Goal: Communication & Community: Participate in discussion

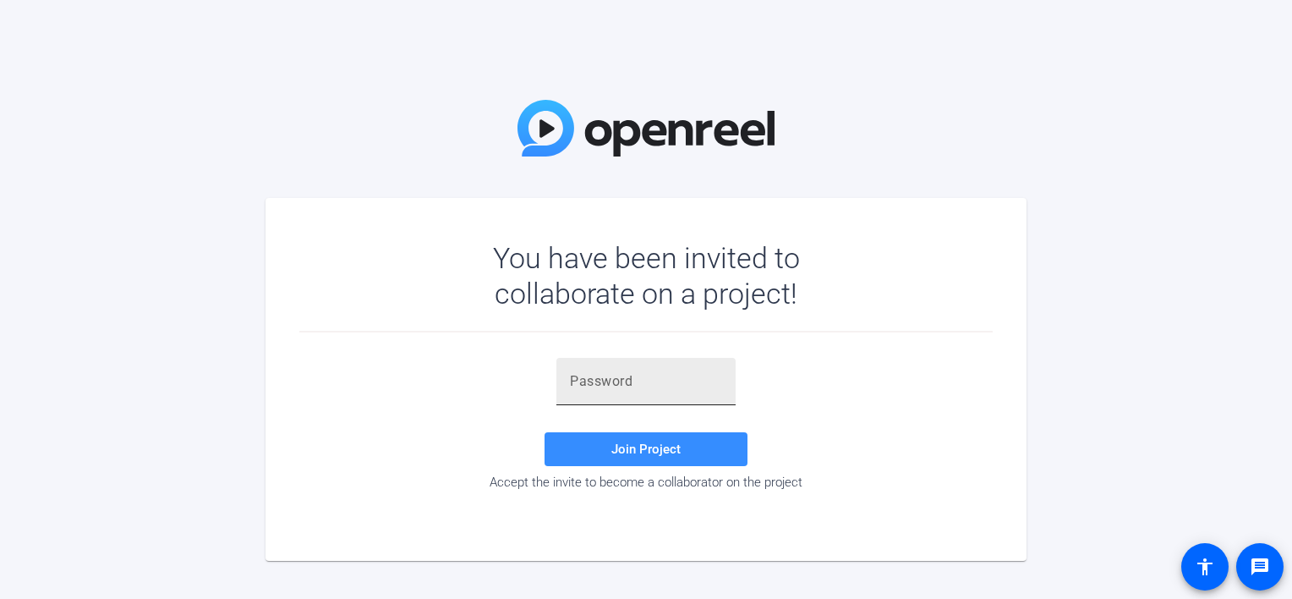
click at [594, 381] on input "text" at bounding box center [646, 381] width 152 height 20
paste input "TCNp3q"
type input "TCNp3q"
click at [637, 445] on span "Join Project" at bounding box center [645, 448] width 69 height 15
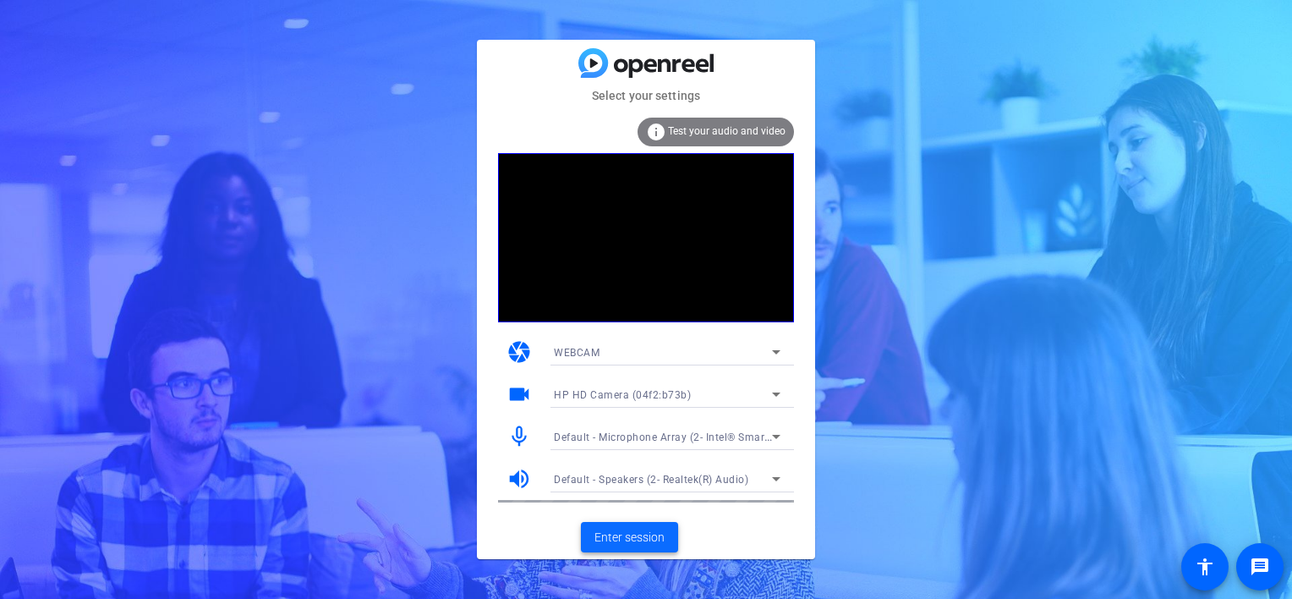
click at [632, 537] on span "Enter session" at bounding box center [629, 537] width 70 height 18
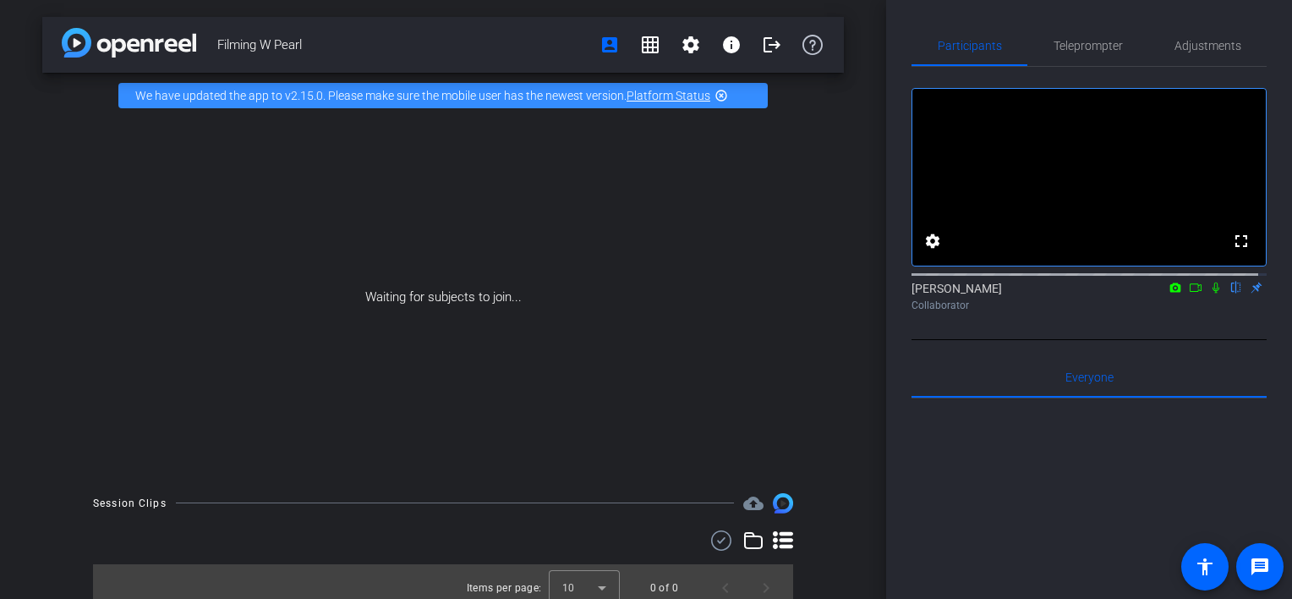
click at [1189, 293] on icon at bounding box center [1196, 288] width 14 height 12
click at [1229, 293] on icon at bounding box center [1236, 288] width 14 height 12
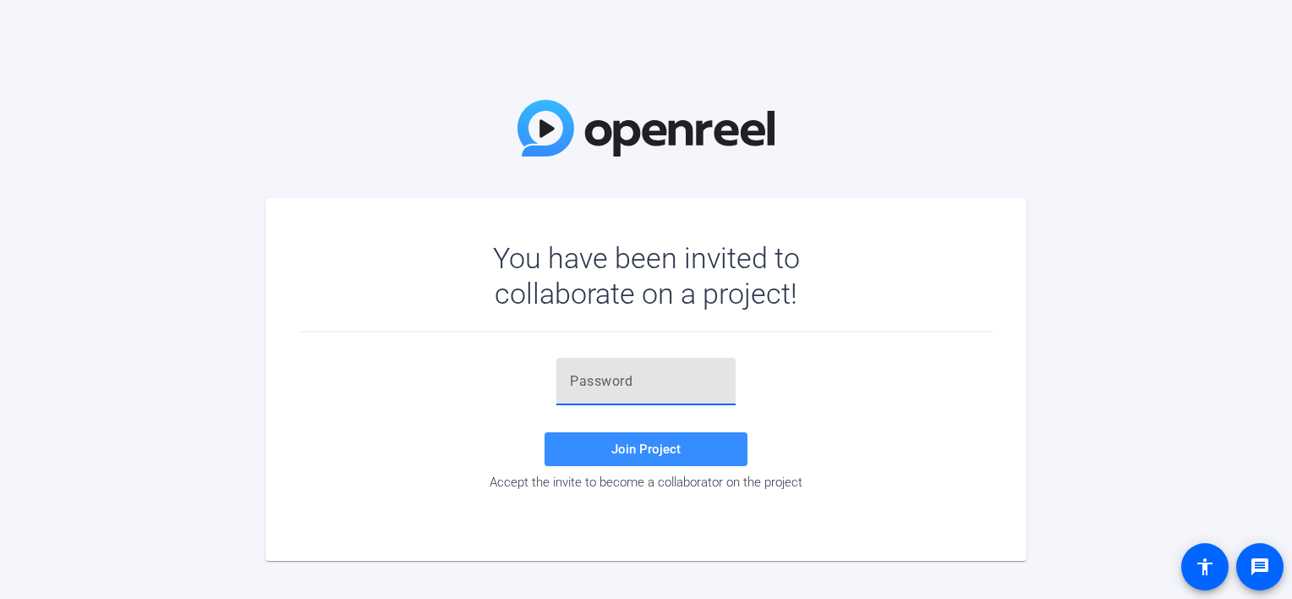
paste input "TCNp3q"
type input "TCNp3q"
click at [657, 445] on span "Join Project" at bounding box center [645, 448] width 69 height 15
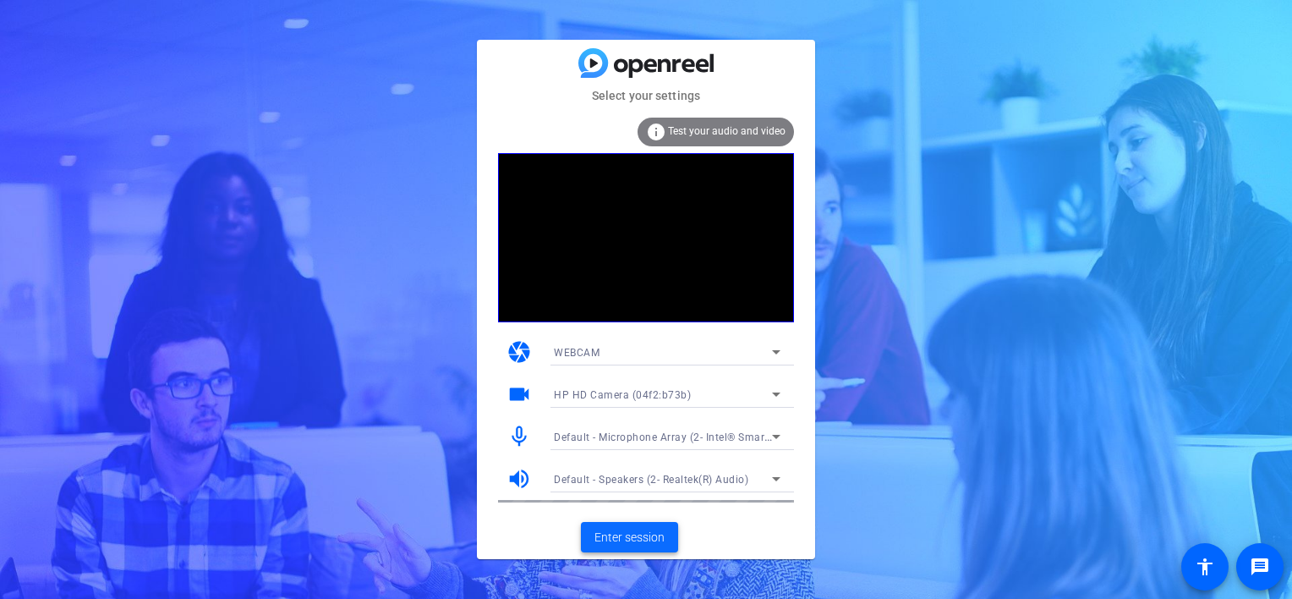
click at [619, 534] on span "Enter session" at bounding box center [629, 537] width 70 height 18
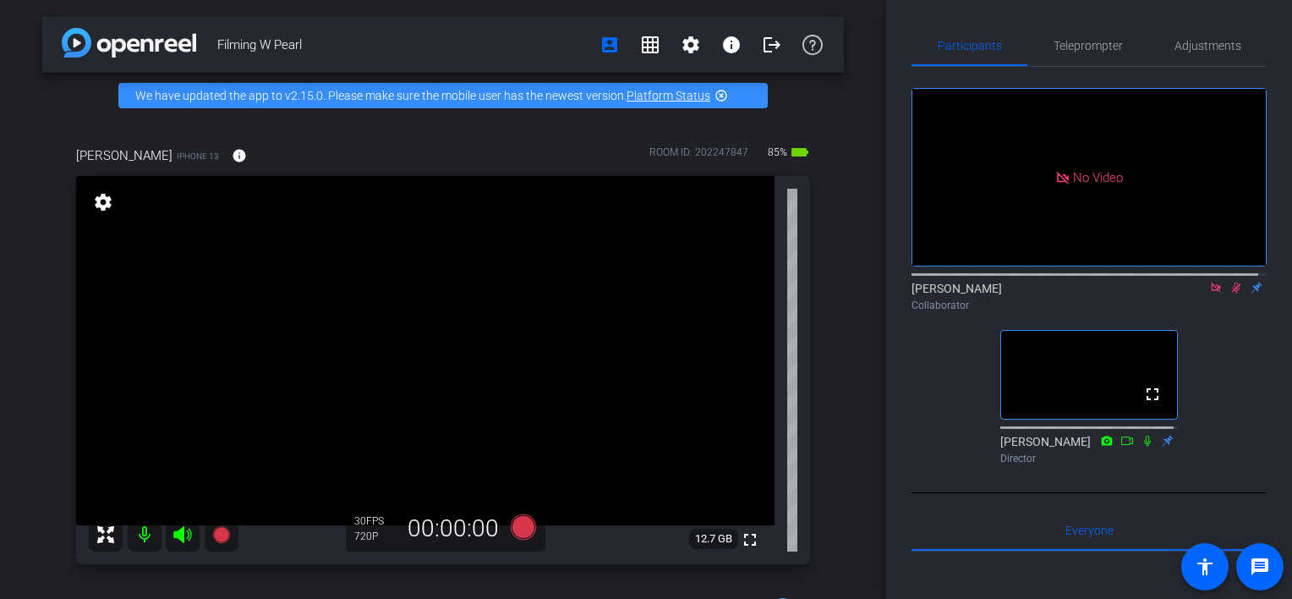
click at [1229, 293] on icon at bounding box center [1236, 288] width 14 height 12
click at [1211, 292] on icon at bounding box center [1215, 286] width 9 height 9
click at [1213, 293] on icon at bounding box center [1216, 287] width 7 height 11
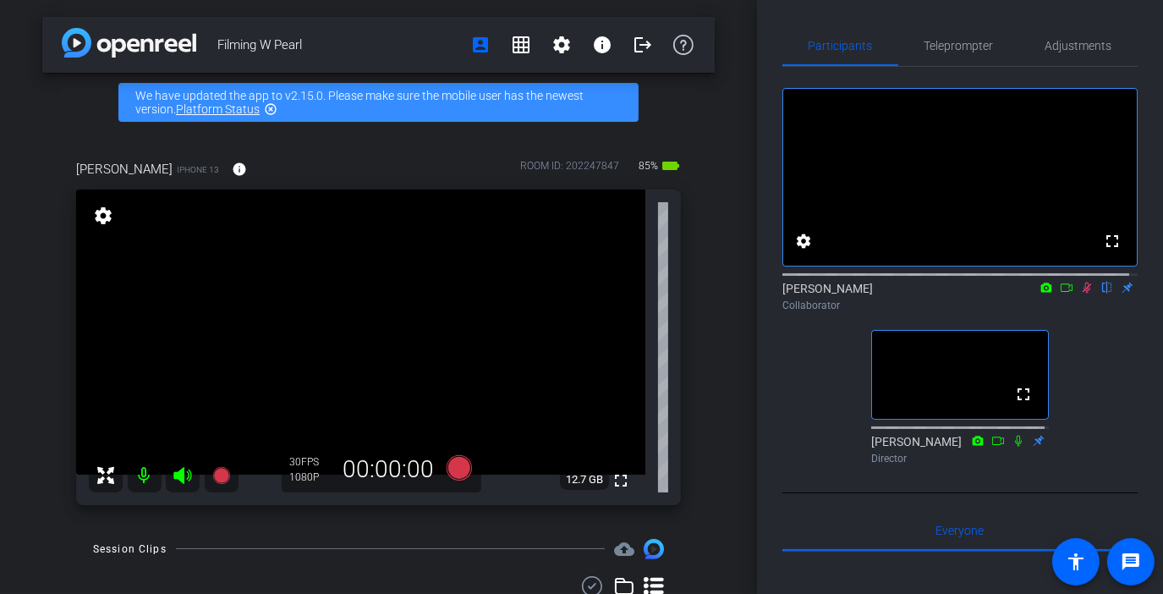
click at [1082, 293] on icon at bounding box center [1086, 287] width 9 height 11
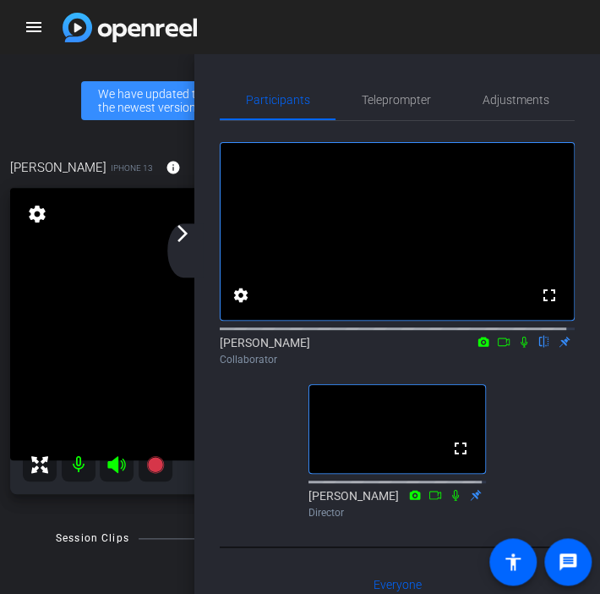
click at [521, 348] on icon at bounding box center [524, 342] width 7 height 11
click at [498, 348] on icon at bounding box center [504, 342] width 14 height 12
click at [538, 348] on icon at bounding box center [545, 342] width 14 height 12
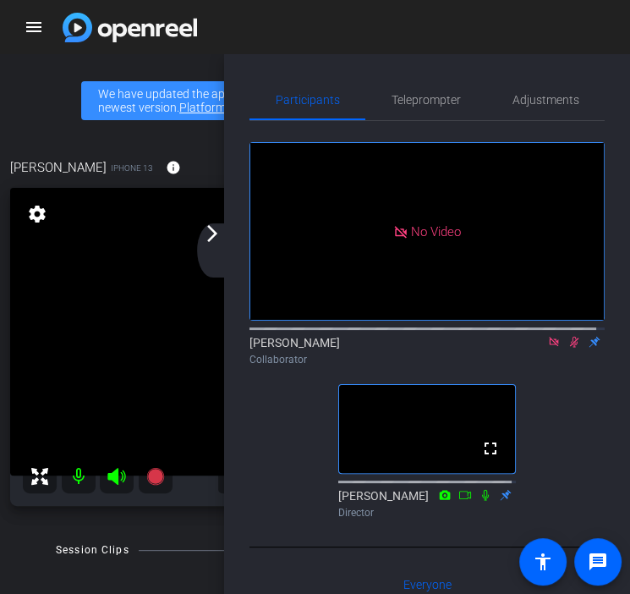
click at [567, 348] on icon at bounding box center [574, 342] width 14 height 12
click at [549, 346] on icon at bounding box center [553, 341] width 9 height 9
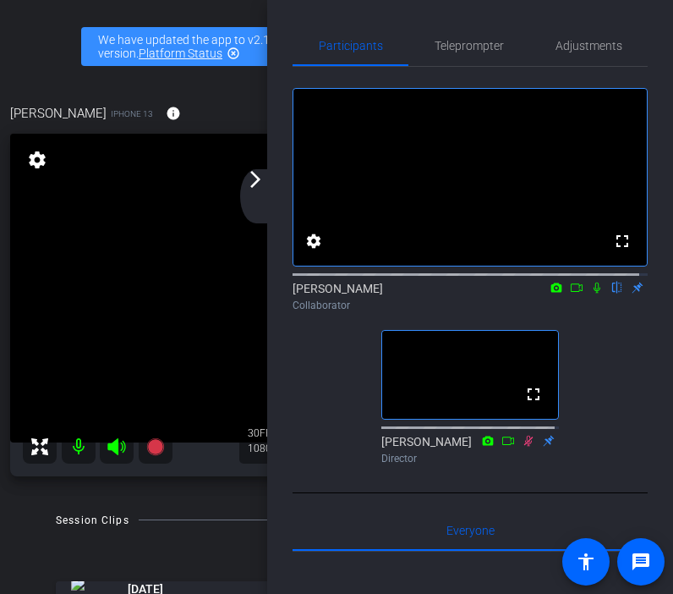
click at [591, 293] on icon at bounding box center [597, 288] width 14 height 12
click at [593, 293] on icon at bounding box center [597, 287] width 9 height 11
click at [594, 293] on icon at bounding box center [597, 287] width 7 height 11
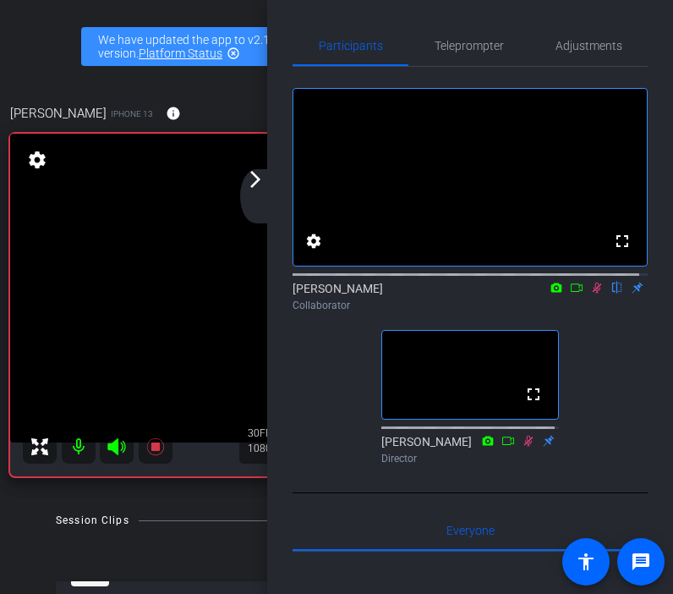
click at [593, 293] on icon at bounding box center [597, 287] width 9 height 11
click at [590, 293] on icon at bounding box center [597, 288] width 14 height 12
click at [593, 293] on icon at bounding box center [597, 287] width 9 height 11
click at [591, 293] on icon at bounding box center [597, 288] width 14 height 12
click at [593, 293] on icon at bounding box center [597, 287] width 9 height 11
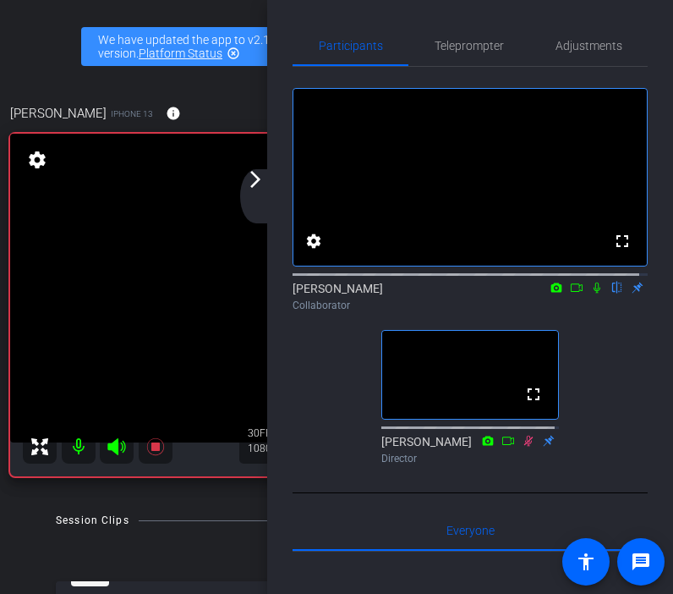
click at [594, 293] on icon at bounding box center [597, 287] width 7 height 11
click at [593, 293] on icon at bounding box center [597, 287] width 9 height 11
click at [594, 293] on icon at bounding box center [597, 287] width 7 height 11
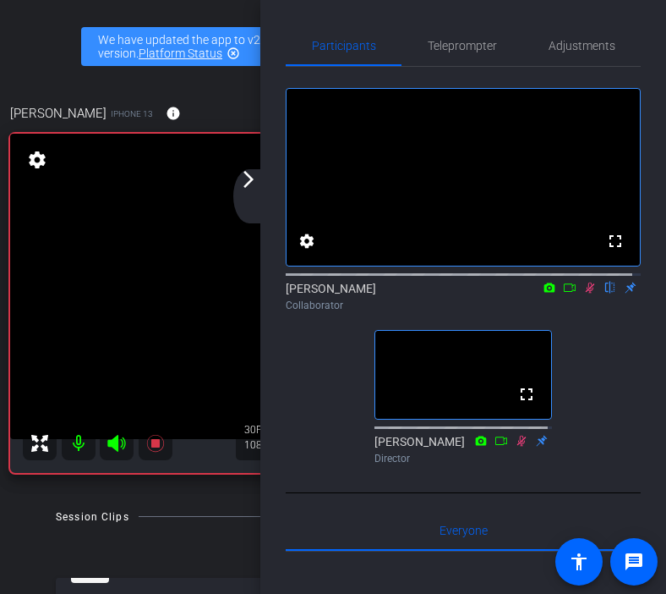
click at [583, 293] on icon at bounding box center [590, 288] width 14 height 12
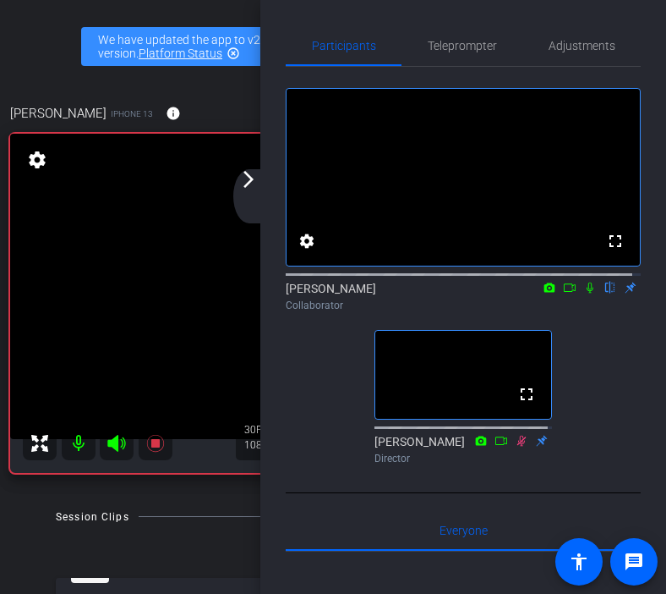
click at [584, 293] on icon at bounding box center [590, 288] width 14 height 12
click at [583, 293] on icon at bounding box center [590, 288] width 14 height 12
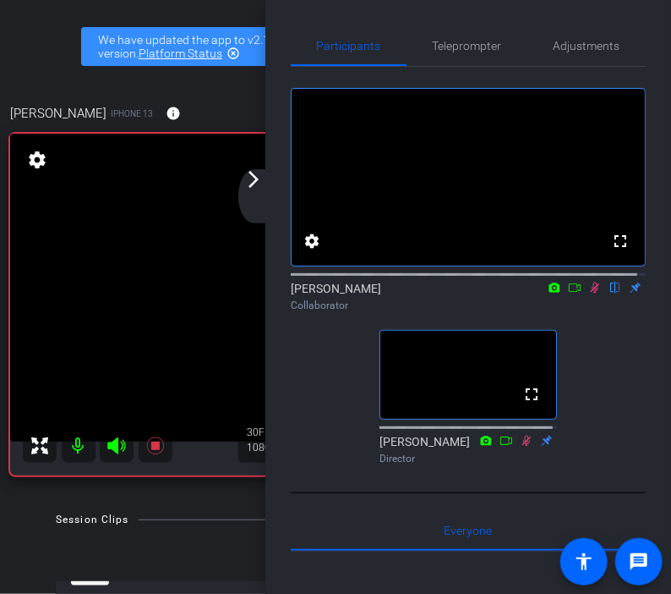
click at [591, 293] on icon at bounding box center [595, 287] width 9 height 11
click at [592, 293] on icon at bounding box center [595, 287] width 7 height 11
click at [589, 293] on icon at bounding box center [596, 288] width 14 height 12
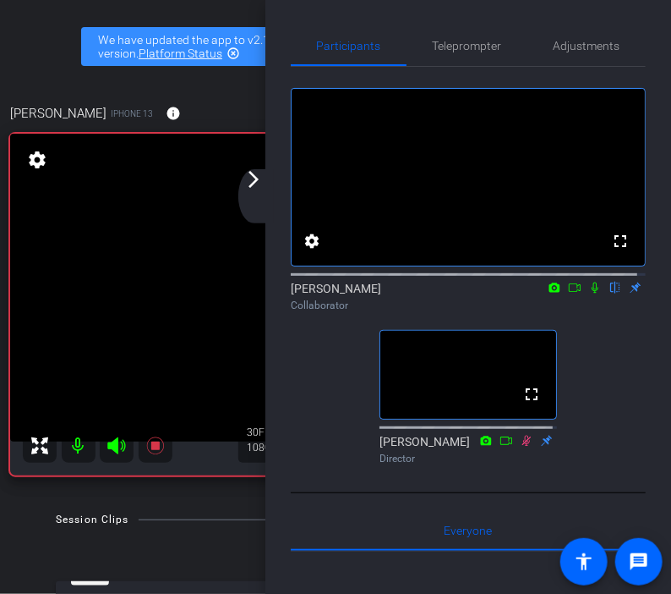
click at [589, 293] on icon at bounding box center [596, 288] width 14 height 12
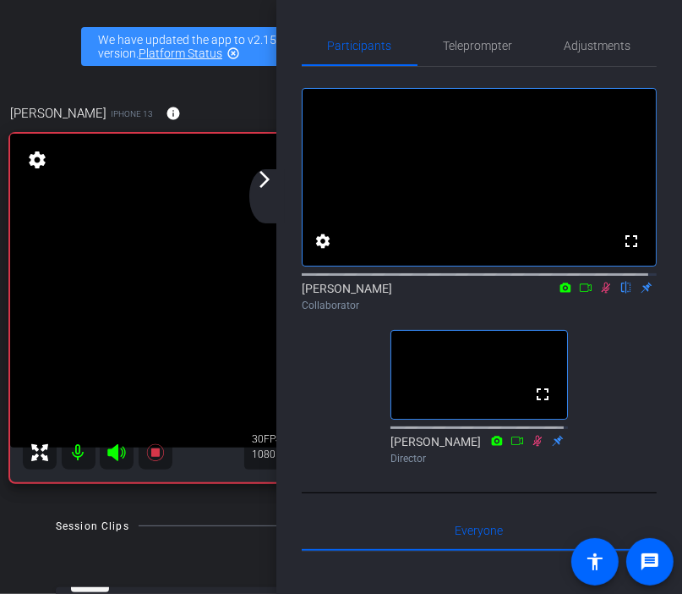
click at [600, 293] on icon at bounding box center [607, 288] width 14 height 12
click at [599, 295] on mat-icon at bounding box center [606, 287] width 20 height 15
click at [600, 293] on icon at bounding box center [607, 288] width 14 height 12
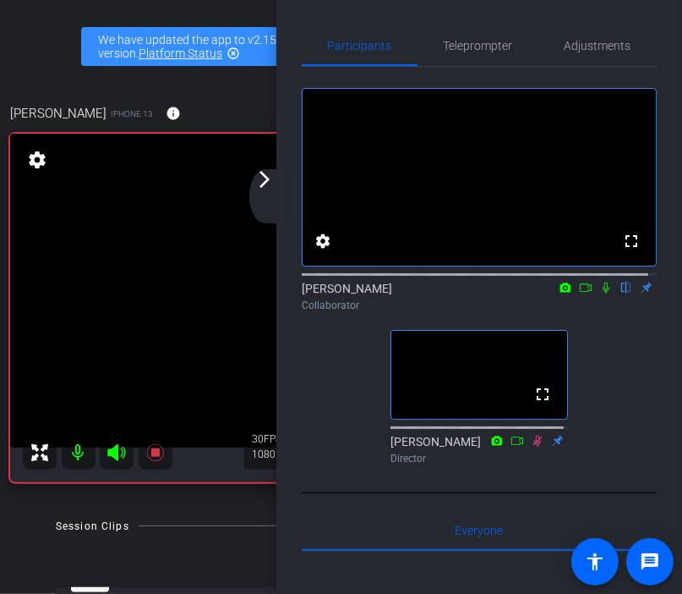
click at [600, 293] on icon at bounding box center [607, 288] width 14 height 12
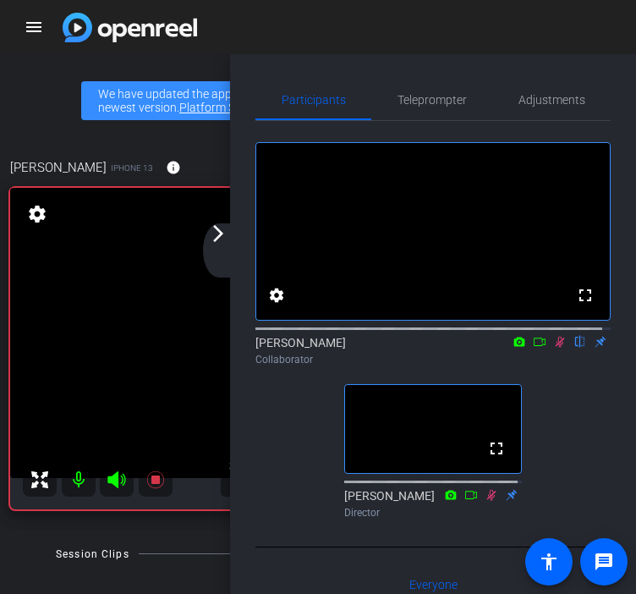
click at [556, 348] on icon at bounding box center [560, 342] width 9 height 11
